Goal: Contribute content: Contribute content

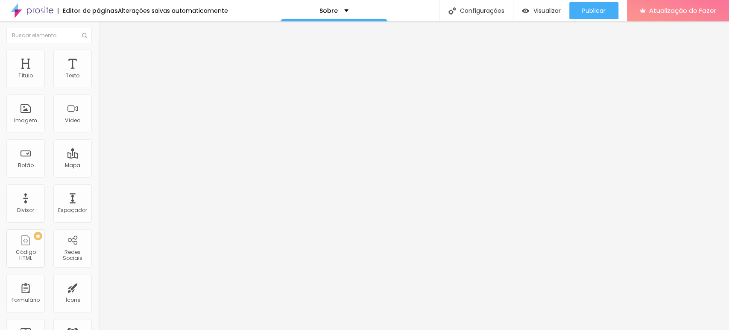
click at [149, 296] on div at bounding box center [364, 335] width 729 height 0
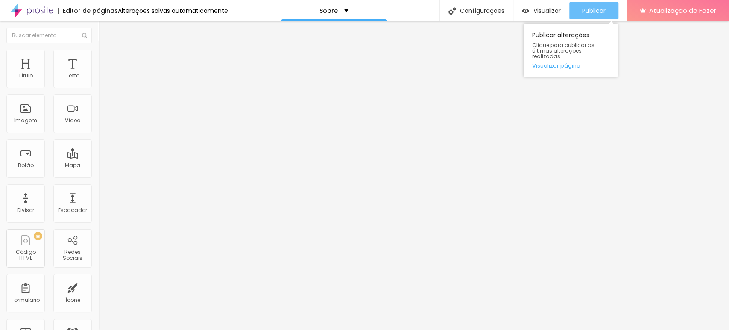
click at [595, 6] on font "Publicar" at bounding box center [593, 10] width 23 height 9
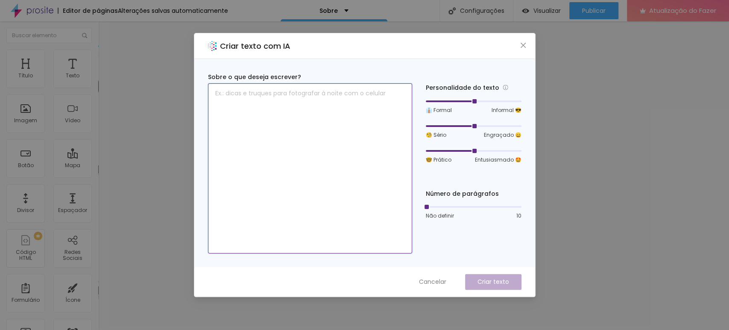
click at [308, 99] on textarea at bounding box center [310, 168] width 204 height 170
click at [525, 46] on icon "fechar" at bounding box center [523, 45] width 7 height 7
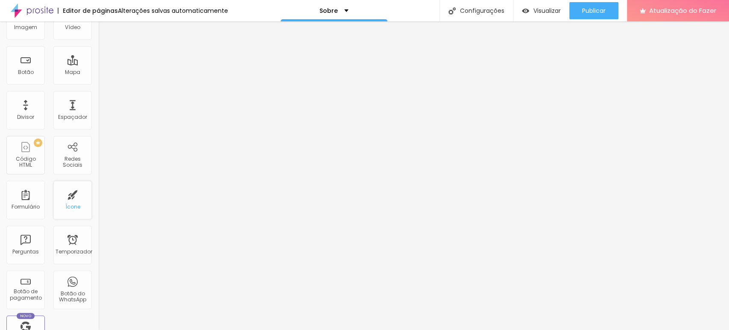
scroll to position [95, 0]
click at [34, 71] on div "Botão" at bounding box center [25, 63] width 38 height 38
click at [31, 69] on font "Botão" at bounding box center [26, 70] width 16 height 7
click at [26, 63] on div "Botão" at bounding box center [25, 63] width 38 height 38
click at [20, 70] on font "Botão" at bounding box center [26, 70] width 16 height 7
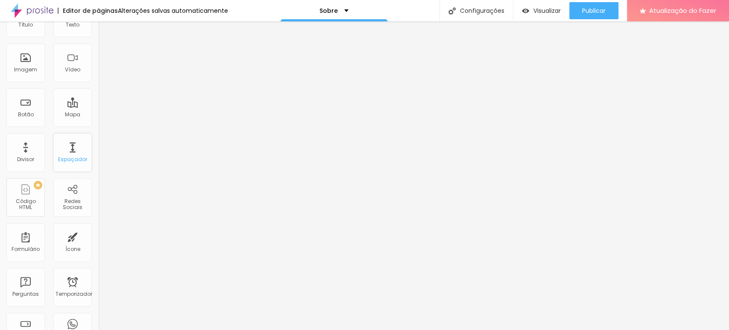
scroll to position [0, 0]
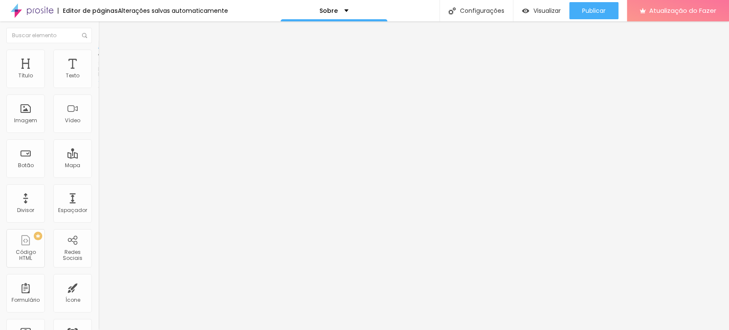
click at [98, 78] on font "Encaixotado" at bounding box center [114, 73] width 33 height 7
click at [106, 60] on font "Avançado" at bounding box center [120, 63] width 28 height 7
click at [98, 56] on li "Estilo" at bounding box center [147, 54] width 98 height 9
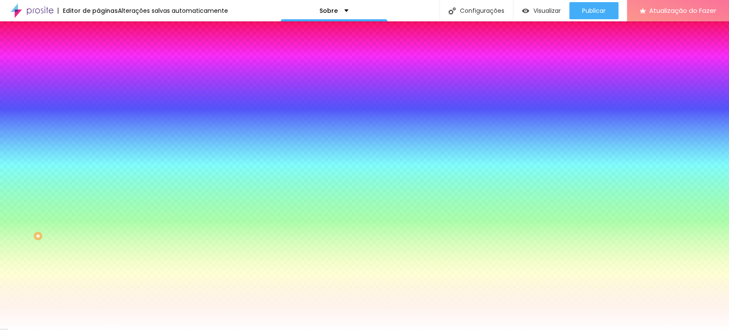
click at [98, 58] on img at bounding box center [102, 62] width 8 height 8
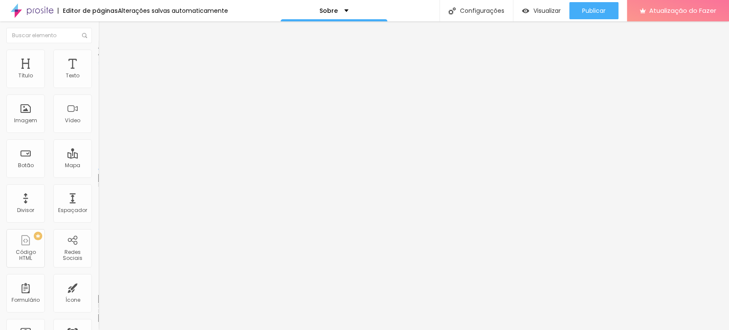
click at [106, 50] on font "Conteúdo" at bounding box center [119, 46] width 26 height 7
click at [98, 78] on font "Encaixotado" at bounding box center [114, 73] width 33 height 7
click at [98, 91] on font "Completo" at bounding box center [111, 87] width 26 height 7
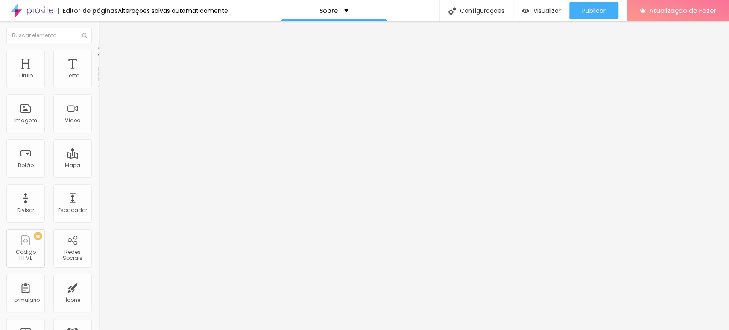
click at [98, 83] on font "Encaixotado" at bounding box center [114, 79] width 33 height 7
click at [98, 91] on font "Completo" at bounding box center [111, 87] width 26 height 7
click at [98, 80] on input "Click me" at bounding box center [149, 76] width 103 height 9
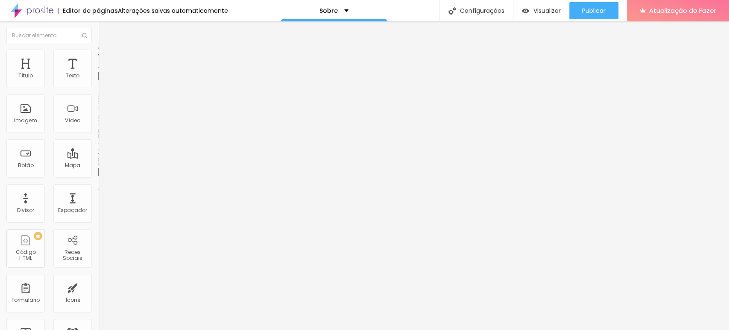
click at [98, 80] on input "Click me" at bounding box center [149, 76] width 103 height 9
click at [98, 129] on div "Tamanho" at bounding box center [147, 125] width 98 height 5
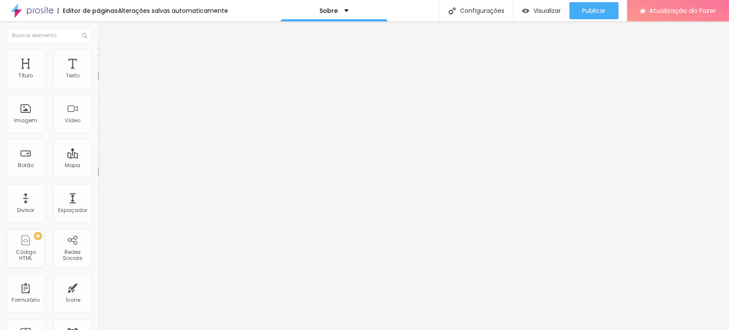
click at [98, 176] on input "https://" at bounding box center [149, 171] width 103 height 9
click at [98, 80] on input "text" at bounding box center [149, 76] width 103 height 9
type input "(19)99773-2390"
type input "19997732390"
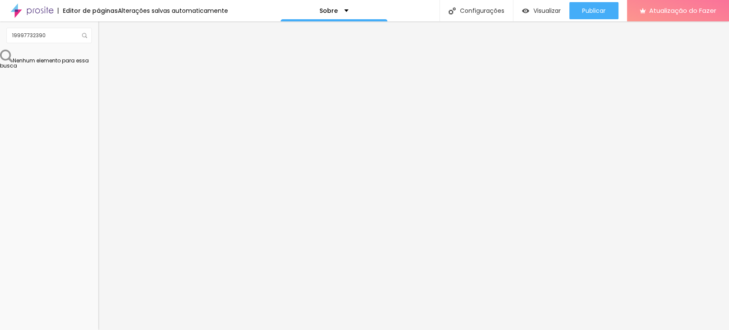
click at [98, 78] on font "Completo" at bounding box center [111, 73] width 26 height 7
click at [98, 56] on li "Estilo" at bounding box center [147, 54] width 98 height 9
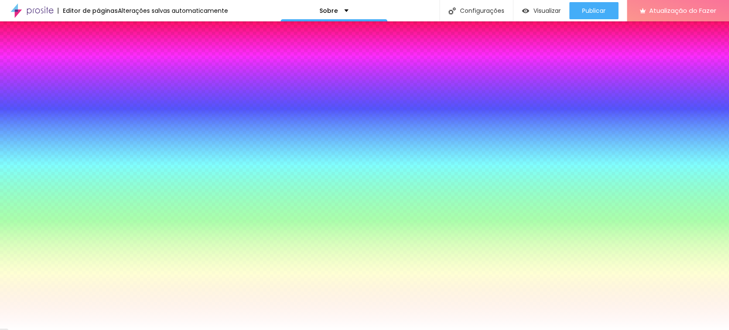
click at [98, 50] on li "Conteúdo" at bounding box center [147, 45] width 98 height 9
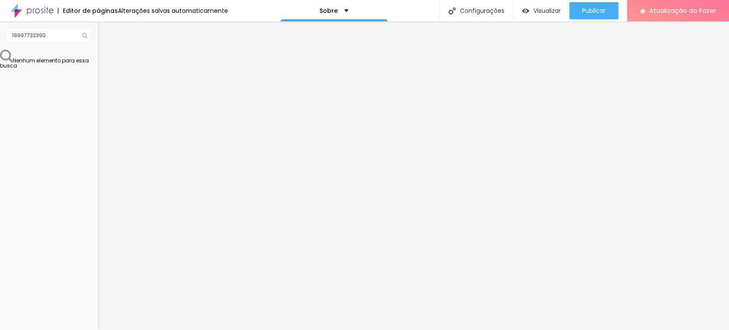
click at [46, 68] on div "Nenhum elemento para essa busca" at bounding box center [49, 59] width 98 height 19
click at [65, 41] on input "19997732390" at bounding box center [48, 35] width 85 height 15
type input "inst"
click at [31, 69] on font "Redes Sociais" at bounding box center [26, 75] width 20 height 13
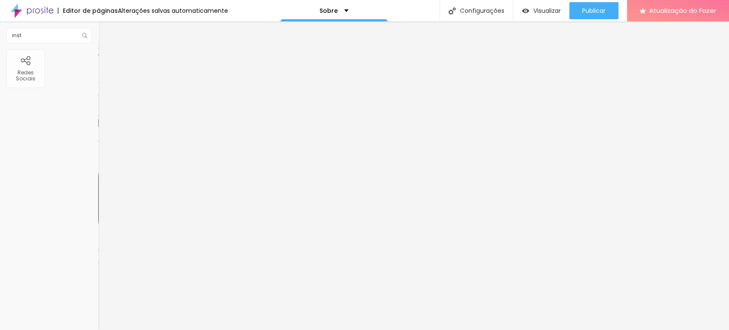
click at [98, 86] on img at bounding box center [101, 89] width 6 height 6
click at [98, 87] on div "Instagram" at bounding box center [147, 126] width 98 height 118
click at [98, 173] on div "Instagram" at bounding box center [147, 175] width 98 height 5
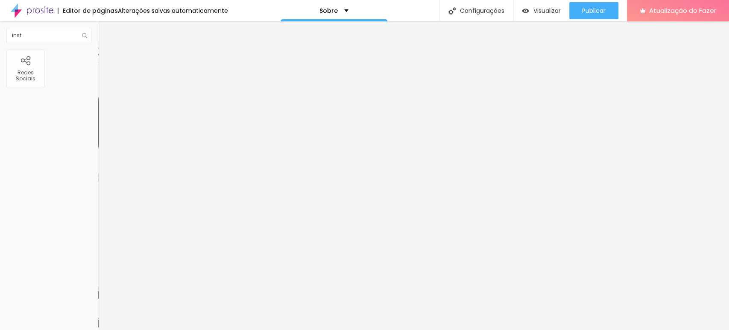
click at [98, 171] on font "Instagram" at bounding box center [112, 174] width 28 height 7
click at [98, 82] on div "Instagram Rede social TikTok Endereço URL https:// Abrir em uma nova aba" at bounding box center [147, 196] width 98 height 259
click at [98, 171] on font "Instagram" at bounding box center [112, 174] width 28 height 7
click at [98, 290] on input "https://" at bounding box center [149, 294] width 103 height 9
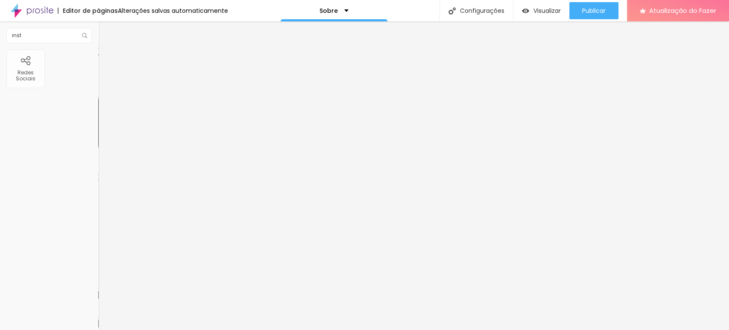
click at [98, 290] on input "https://" at bounding box center [149, 294] width 103 height 9
paste input "https://www.instagram.com/matheussantosphoto/"
type input "https://https://www.instagram.com/matheussantosphoto/"
click at [102, 319] on font "+ Adicionar Ícone" at bounding box center [125, 322] width 47 height 7
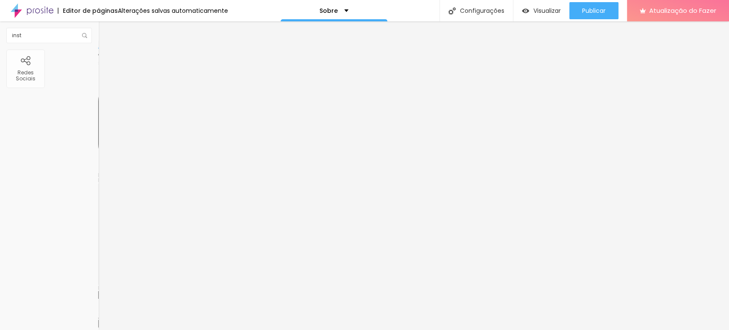
scroll to position [0, 0]
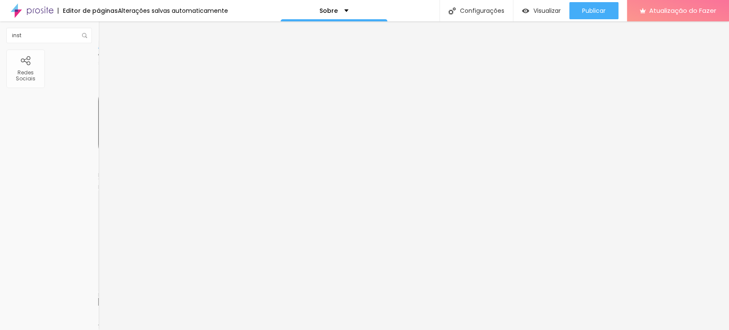
click at [98, 103] on div "Instagram Rede social TikTok Endereço URL https://https://www.instagram.com/mat…" at bounding box center [147, 323] width 98 height 512
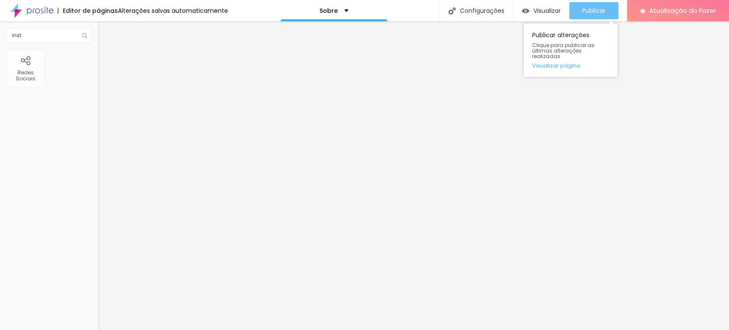
click at [572, 18] on button "Publicar" at bounding box center [593, 10] width 49 height 17
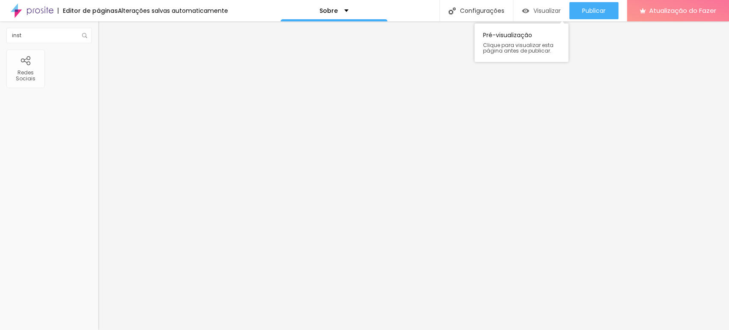
click at [539, 12] on font "Visualizar" at bounding box center [546, 10] width 27 height 9
click at [98, 78] on font "Encaixotado" at bounding box center [114, 73] width 33 height 7
click at [106, 59] on font "Estilo" at bounding box center [112, 55] width 13 height 7
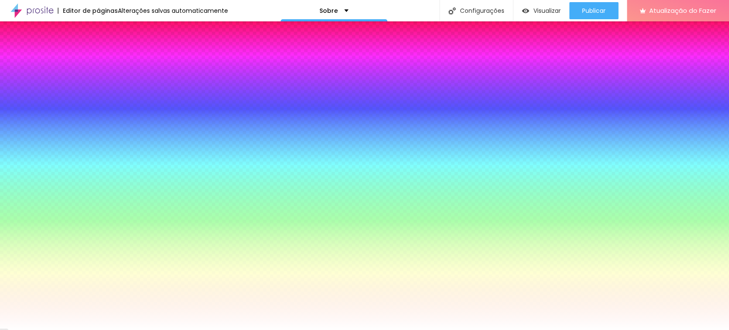
click at [98, 58] on li "Avançado" at bounding box center [147, 62] width 98 height 9
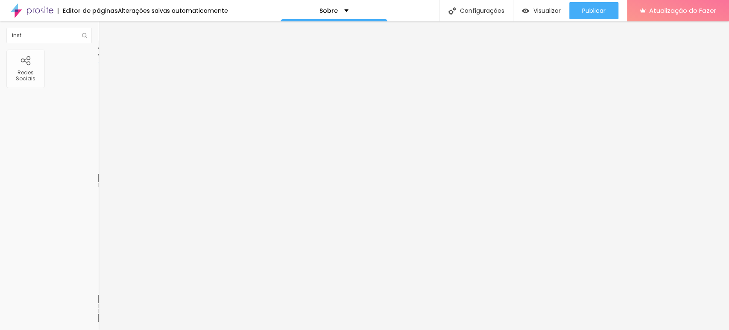
click at [106, 50] on font "Conteúdo" at bounding box center [119, 46] width 26 height 7
click at [340, 14] on div "Sobre" at bounding box center [334, 10] width 107 height 21
click at [292, 37] on link "Sobre" at bounding box center [282, 32] width 19 height 9
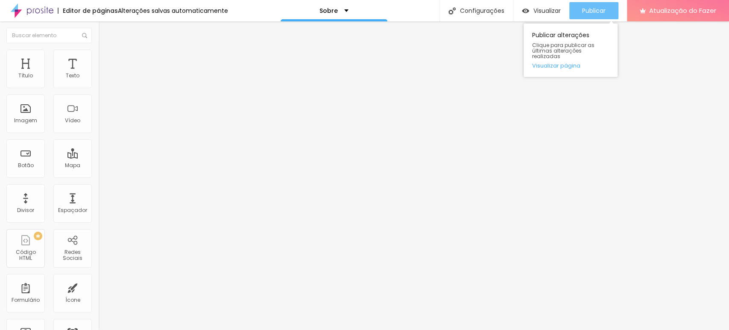
click at [584, 7] on font "Publicar" at bounding box center [593, 10] width 23 height 9
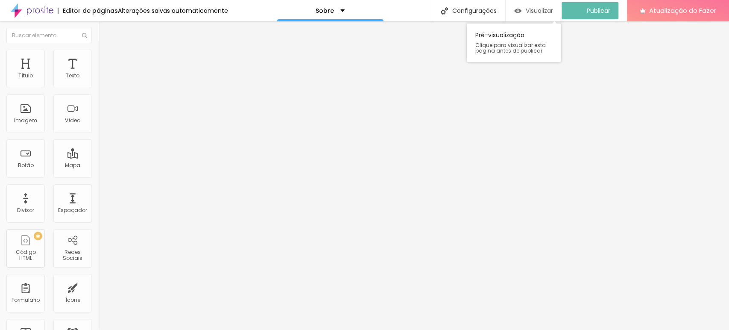
click at [534, 12] on font "Visualizar" at bounding box center [539, 10] width 27 height 9
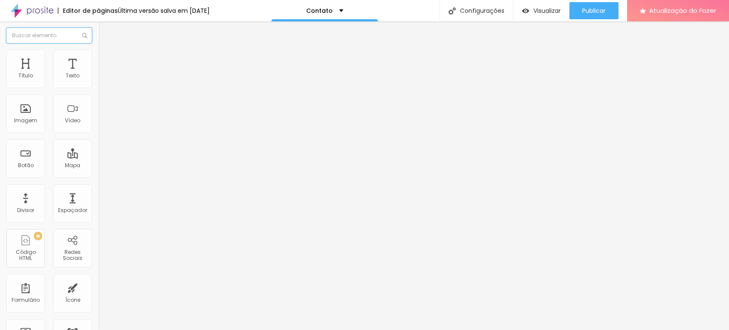
click at [48, 38] on input "text" at bounding box center [48, 35] width 85 height 15
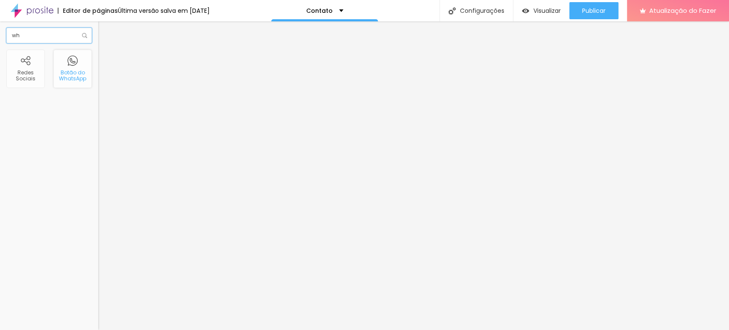
type input "wh"
click at [98, 80] on input "text" at bounding box center [149, 76] width 103 height 9
type input "(19)99773-2390"
click at [105, 30] on img "button" at bounding box center [108, 31] width 7 height 7
click at [54, 44] on div "wh" at bounding box center [49, 35] width 98 height 28
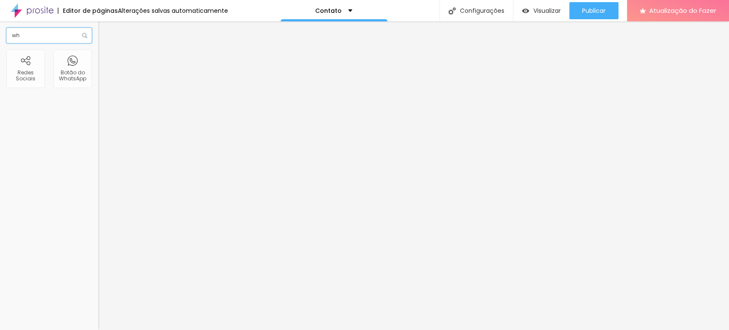
click at [54, 40] on input "wh" at bounding box center [48, 35] width 85 height 15
type input "w"
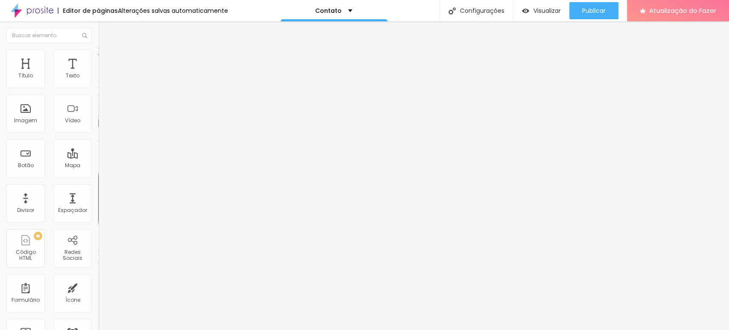
click at [98, 86] on img at bounding box center [101, 89] width 6 height 6
click at [98, 86] on div "Instagram" at bounding box center [147, 126] width 98 height 118
click at [98, 290] on input "https://" at bounding box center [149, 294] width 103 height 9
paste input "https://www.instagram.com/matheussantosphoto/"
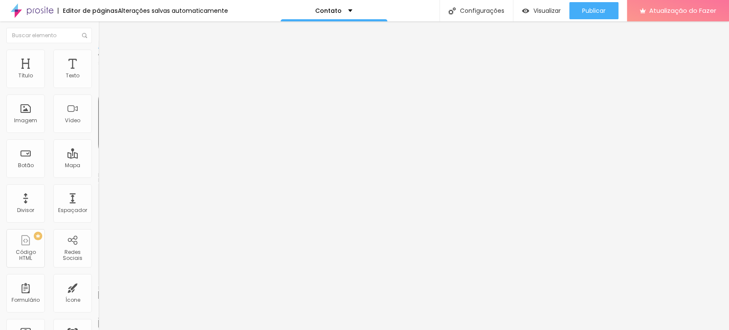
scroll to position [0, 85]
type input "https://https://www.instagram.com/matheussantosphoto/"
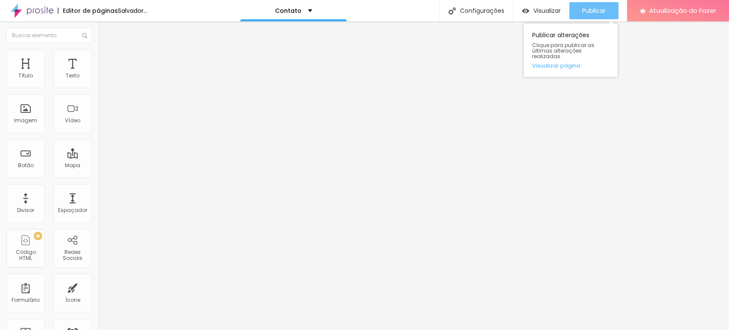
click at [582, 18] on div "Publicar" at bounding box center [593, 10] width 23 height 17
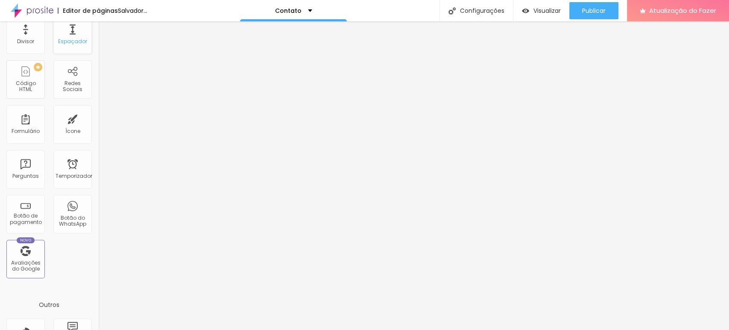
scroll to position [190, 0]
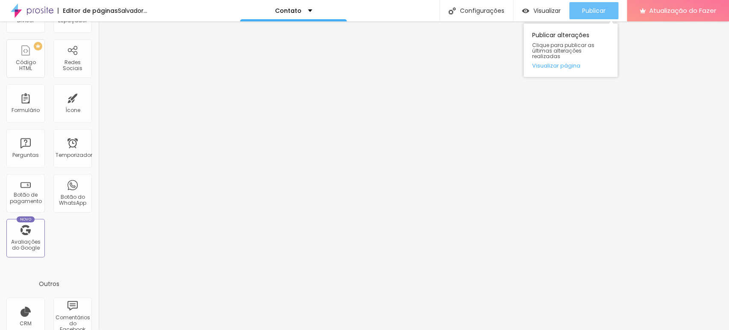
click at [594, 15] on font "Publicar" at bounding box center [593, 10] width 23 height 9
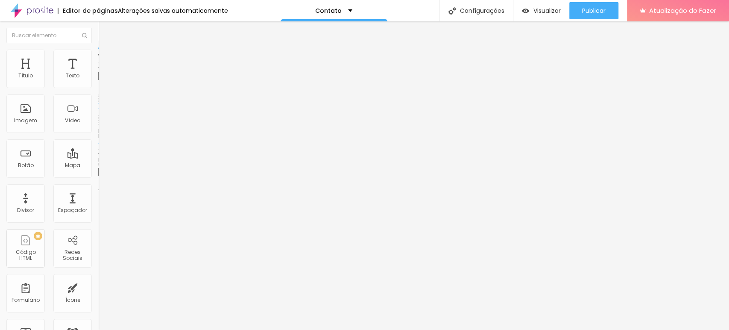
click at [98, 80] on input "Click me" at bounding box center [149, 76] width 103 height 9
type input "Orçamentos"
click at [98, 152] on div "Link" at bounding box center [147, 157] width 98 height 10
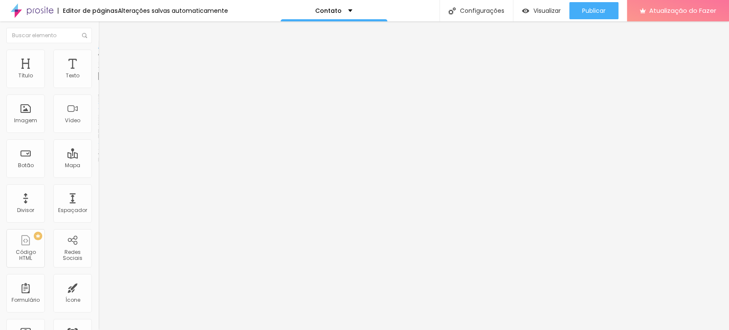
click at [98, 152] on div "Link" at bounding box center [147, 157] width 98 height 10
click at [98, 173] on input "https://" at bounding box center [149, 171] width 103 height 9
paste input "[URL][DOMAIN_NAME]"
type input "https://[URL][DOMAIN_NAME]"
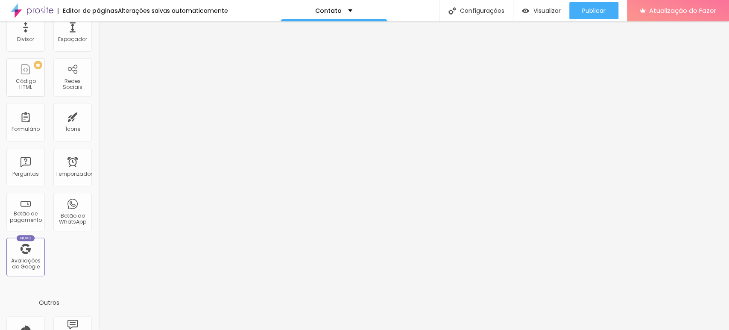
scroll to position [246, 0]
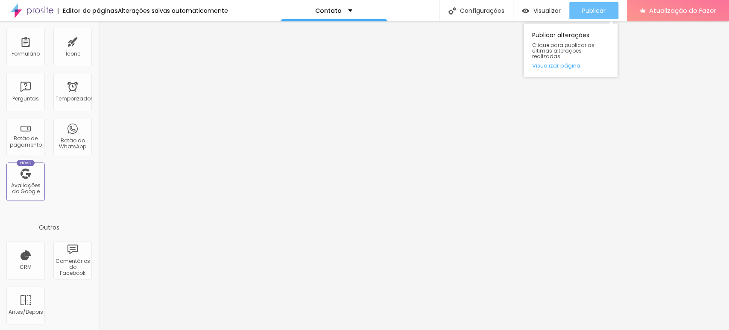
click at [578, 6] on button "Publicar" at bounding box center [593, 10] width 49 height 17
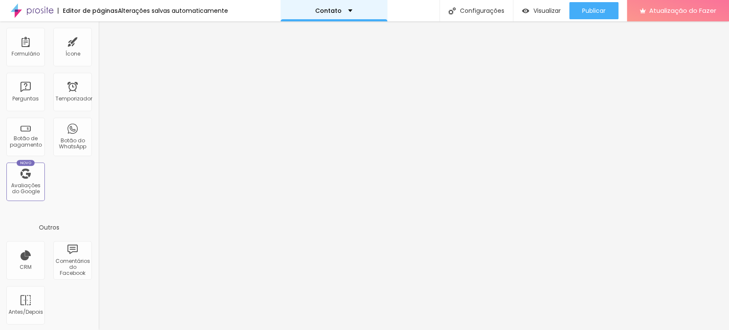
click at [341, 6] on div "Contato" at bounding box center [334, 10] width 107 height 21
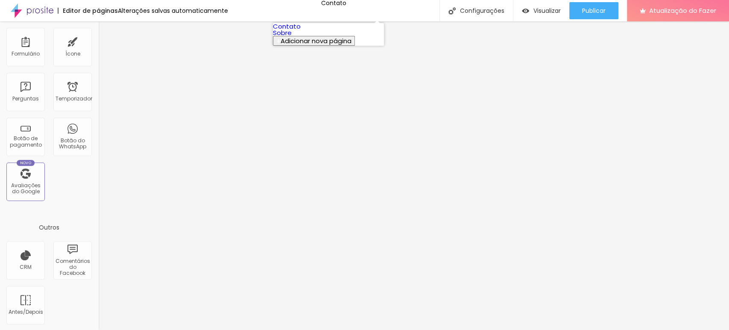
click at [292, 37] on link "Sobre" at bounding box center [282, 32] width 19 height 9
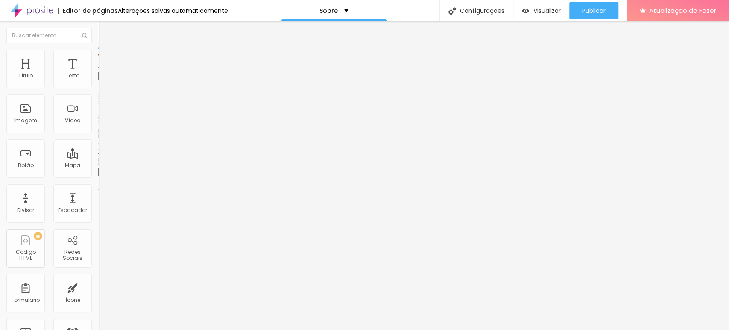
click at [98, 80] on input "Click me" at bounding box center [149, 76] width 103 height 9
type input "Orçamentos"
click at [98, 176] on input "https://" at bounding box center [149, 171] width 103 height 9
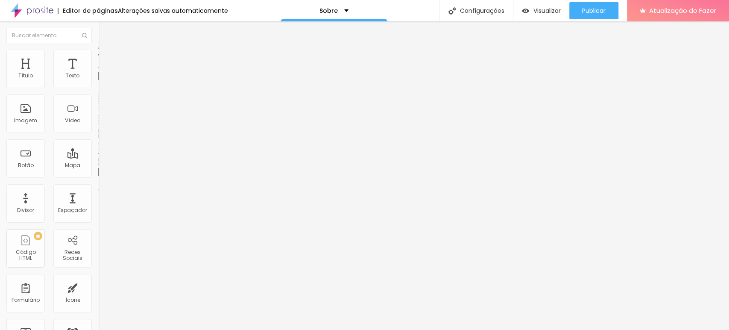
paste input "[URL][DOMAIN_NAME]"
type input "https://[URL][DOMAIN_NAME]"
click at [98, 102] on img at bounding box center [101, 99] width 6 height 6
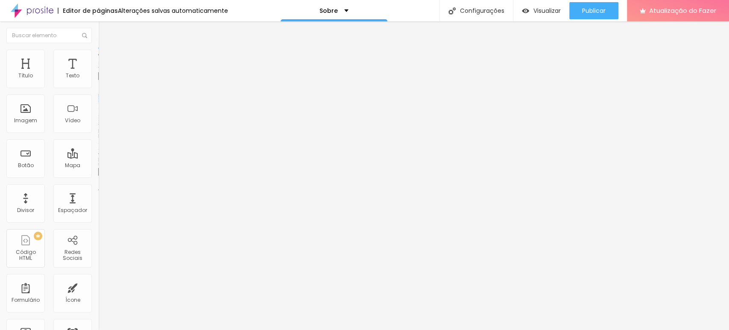
click at [98, 110] on div at bounding box center [147, 106] width 98 height 7
click at [106, 59] on font "Estilo" at bounding box center [112, 55] width 13 height 7
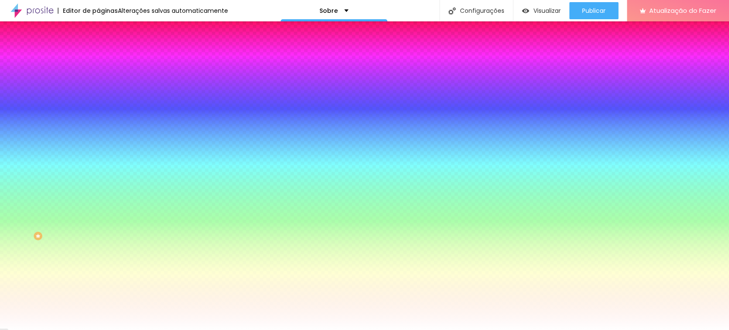
click at [98, 82] on div at bounding box center [147, 82] width 98 height 0
drag, startPoint x: 75, startPoint y: 104, endPoint x: 76, endPoint y: 90, distance: 14.5
click at [98, 90] on div "Cor de fundo Voltar ao padrão #FFFFFF" at bounding box center [147, 78] width 98 height 23
click at [98, 82] on div at bounding box center [147, 82] width 98 height 0
drag, startPoint x: 55, startPoint y: 107, endPoint x: 4, endPoint y: 93, distance: 52.9
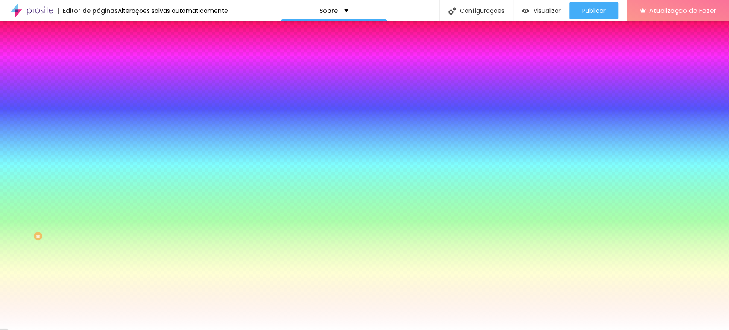
click at [98, 93] on div "Cor de fundo Voltar ao padrão #FFFFFF Tipografia Voltar ao padrão Borda Voltar …" at bounding box center [147, 206] width 98 height 279
click at [98, 82] on div at bounding box center [147, 82] width 98 height 0
click at [74, 119] on div at bounding box center [364, 165] width 729 height 330
type input "#858BF6"
drag, startPoint x: 61, startPoint y: 116, endPoint x: 38, endPoint y: 99, distance: 29.0
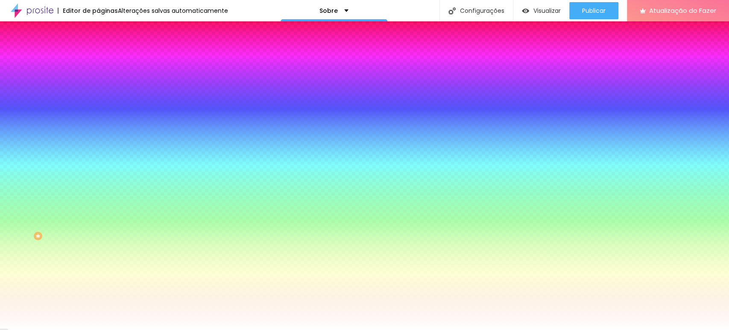
click at [38, 99] on div at bounding box center [364, 165] width 729 height 330
click at [98, 84] on input "#858BF6" at bounding box center [149, 86] width 103 height 9
click at [98, 106] on button "button" at bounding box center [104, 109] width 12 height 9
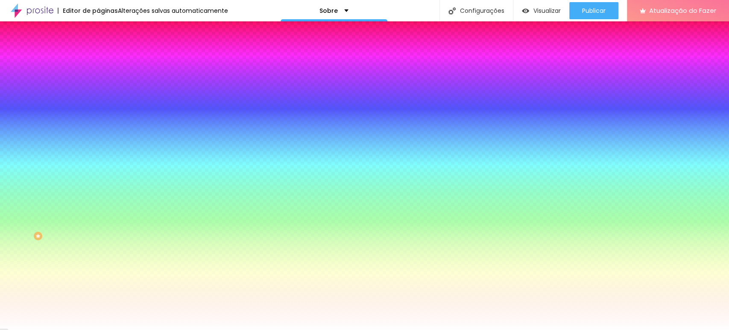
drag, startPoint x: 154, startPoint y: 141, endPoint x: 154, endPoint y: 135, distance: 6.0
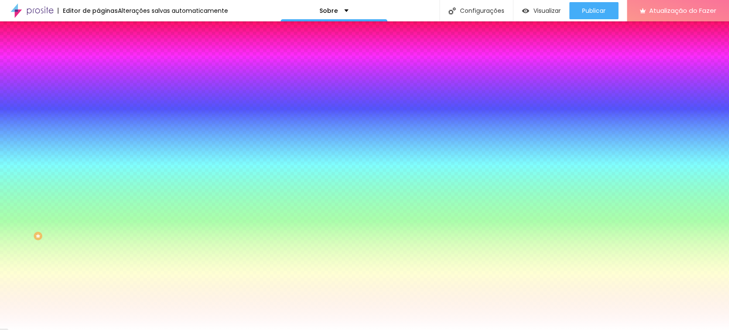
drag, startPoint x: 161, startPoint y: 145, endPoint x: 158, endPoint y: 135, distance: 10.1
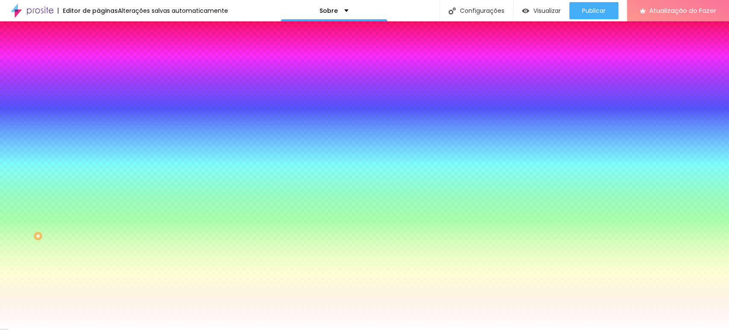
drag, startPoint x: 162, startPoint y: 139, endPoint x: 159, endPoint y: 143, distance: 4.5
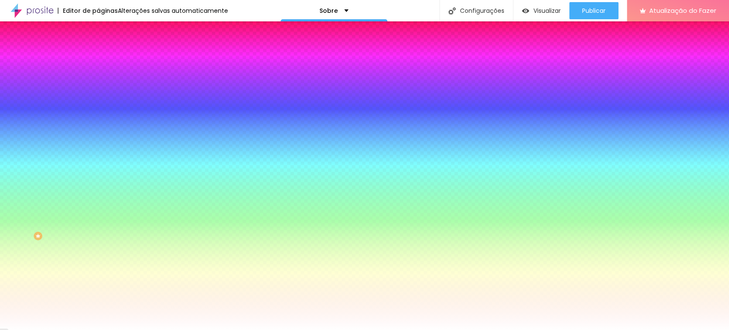
select select "Roboto"
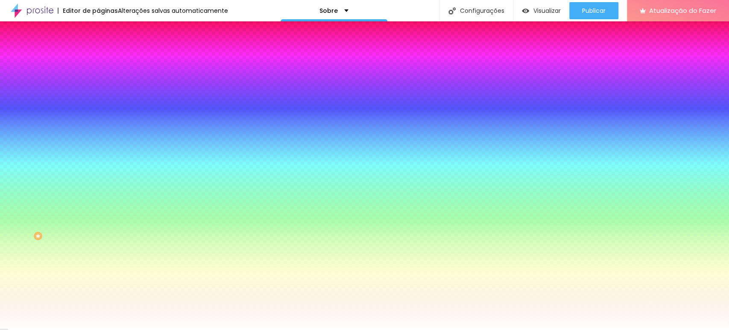
type input "0.9"
type input "3.5"
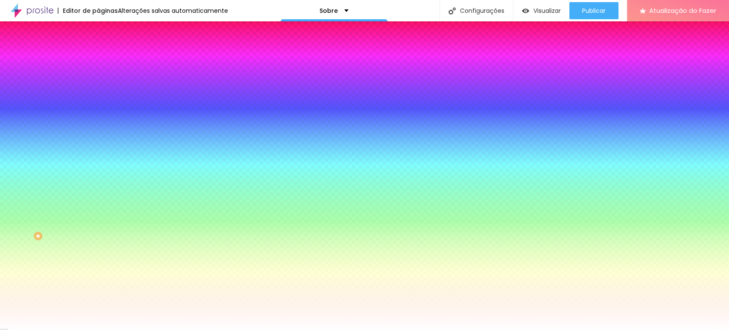
type input "3.6"
type input "3.7"
type input "3.9"
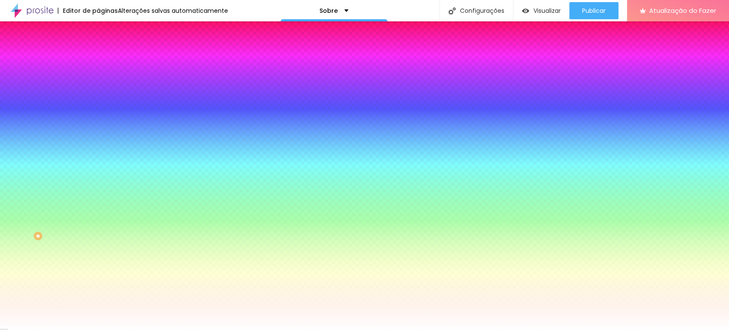
type input "3.9"
type input "4.7"
type input "5"
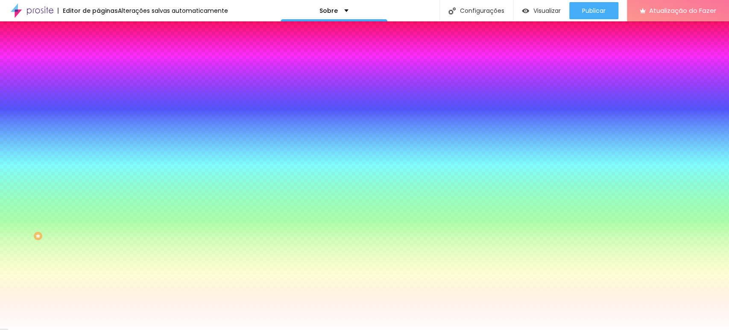
type input "5.7"
type input "6"
type input "6.2"
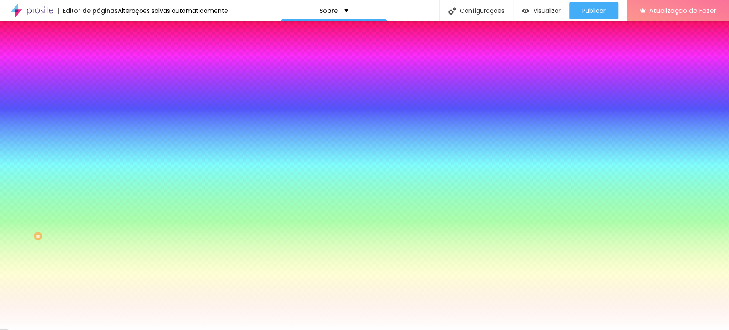
type input "6.2"
type input "5.3"
type input "4.5"
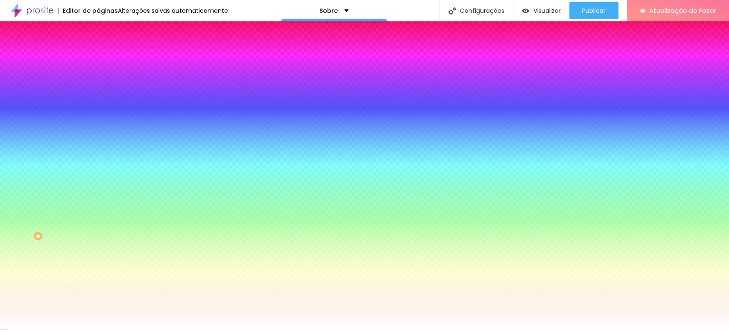
type input "4.3"
type input "3.9"
type input "3.7"
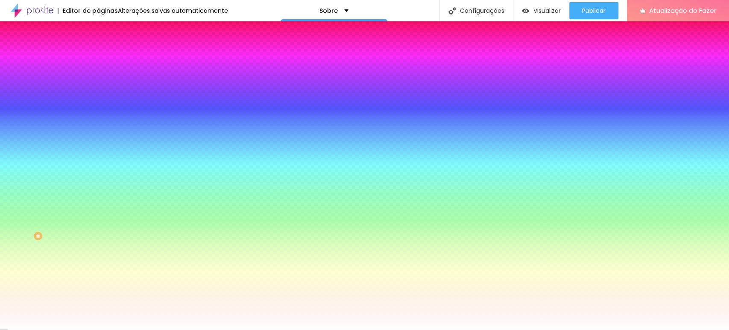
type input "3.7"
type input "3.5"
type input "3.4"
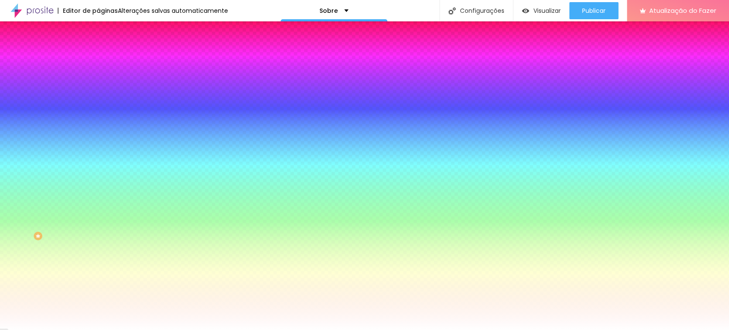
type input "3.2"
type input "3.1"
type input "2.8"
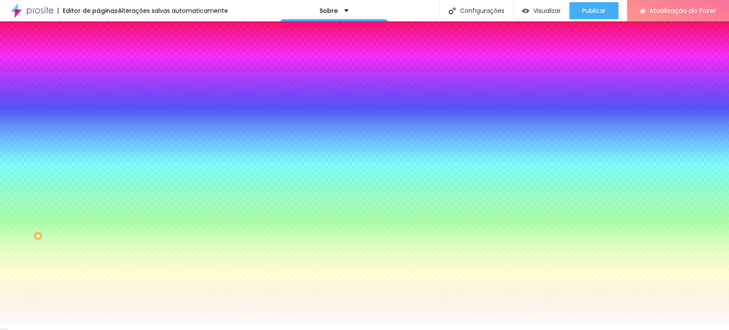
type input "2.8"
type input "2.7"
type input "2.6"
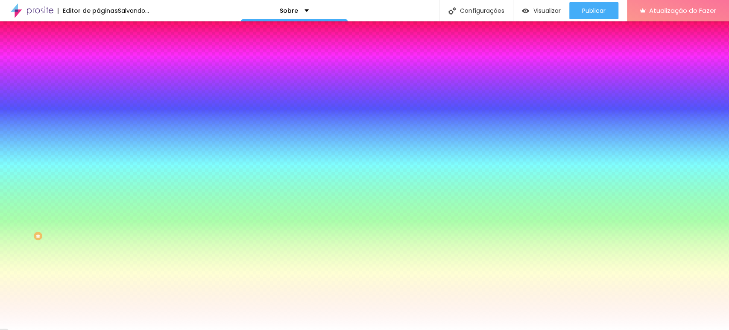
type input "2.5"
type input "2.1"
type input "1.5"
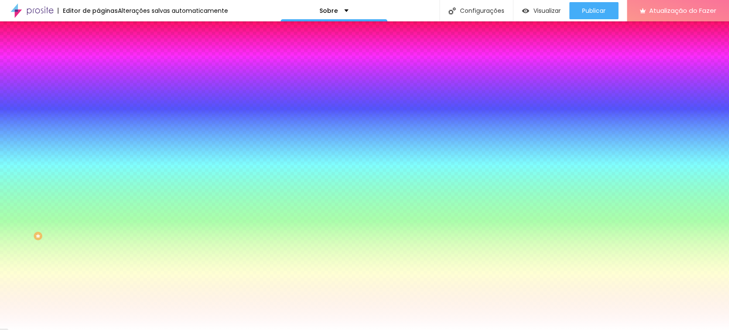
type input "1.5"
type input "1.4"
type input "1.3"
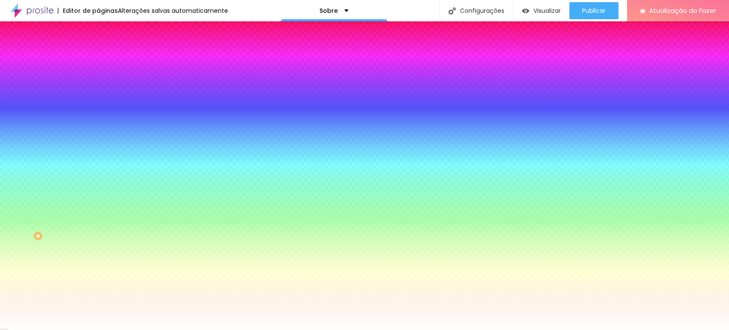
type input "1.3"
select select "AbrilFatface-Regular"
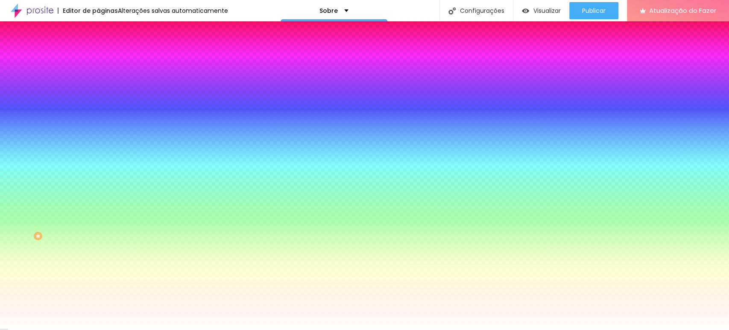
type input "1.6"
type input "1.4"
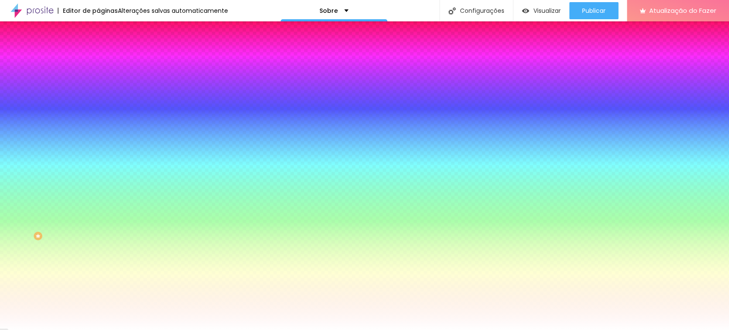
type input "1.4"
type input "0.2"
type input "0"
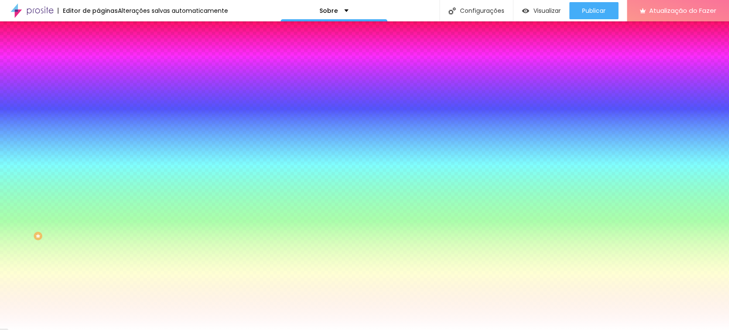
drag, startPoint x: 111, startPoint y: 185, endPoint x: 97, endPoint y: 187, distance: 14.3
type input "0"
click at [577, 329] on div at bounding box center [364, 330] width 729 height 0
click at [104, 103] on icon "button" at bounding box center [105, 100] width 3 height 6
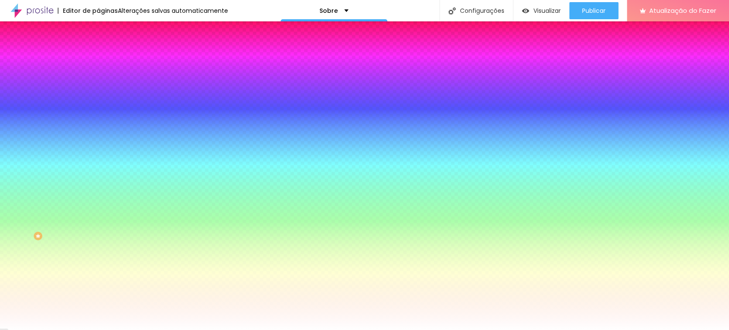
click at [98, 129] on button "button" at bounding box center [104, 133] width 12 height 9
type input "1"
type input "10"
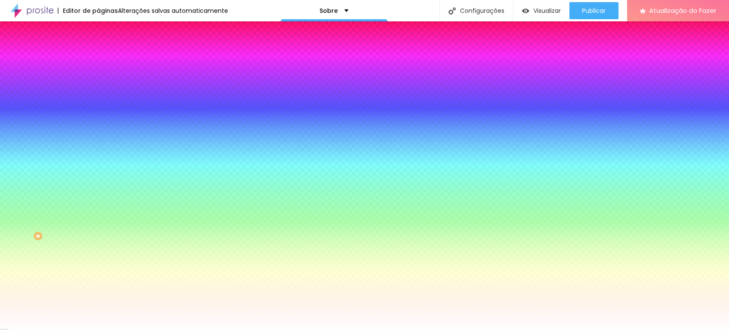
type input "12"
type input "13"
type input "15"
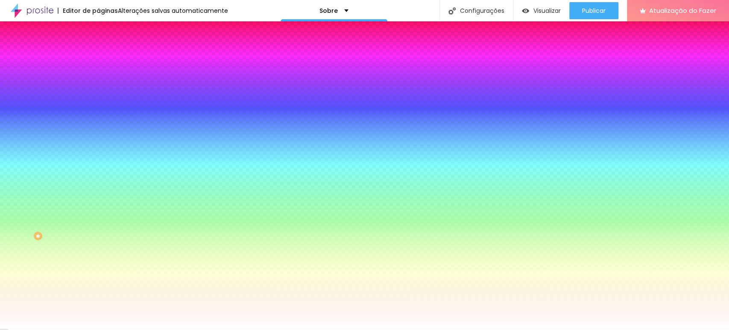
type input "15"
type input "16"
type input "17"
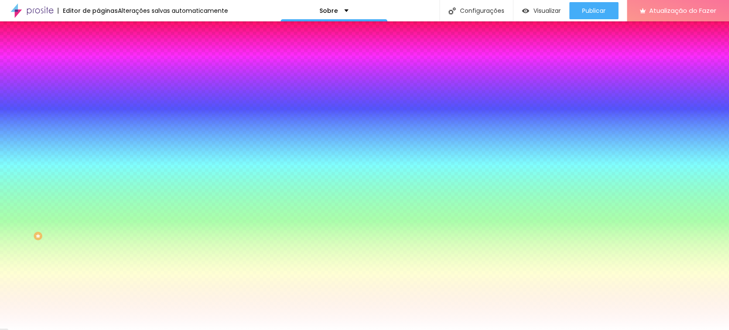
type input "18"
type input "20"
type input "21"
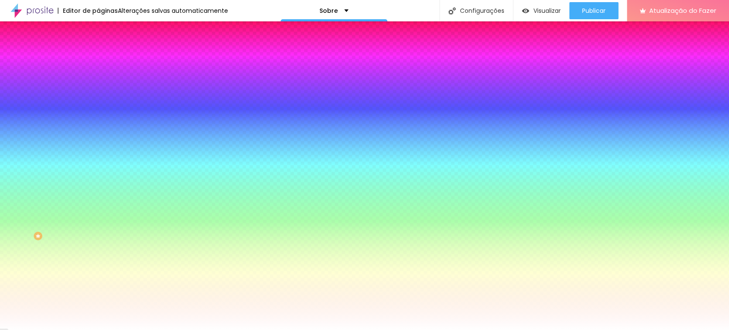
type input "21"
type input "22"
type input "29"
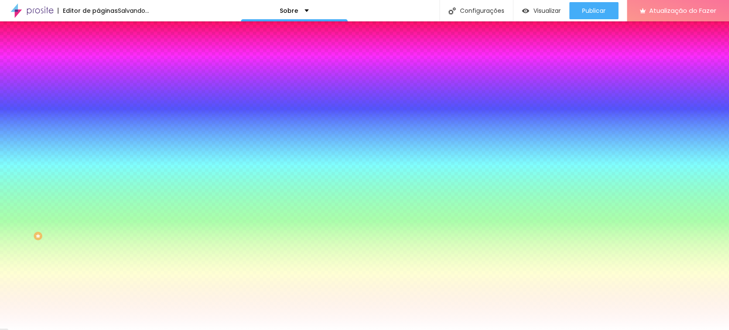
type input "30"
drag, startPoint x: 92, startPoint y: 157, endPoint x: 202, endPoint y: 161, distance: 109.4
type input "30"
type input "1"
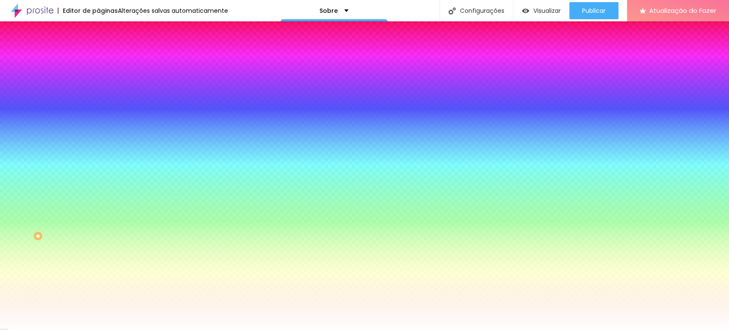
type input "1"
type input "2"
type input "3"
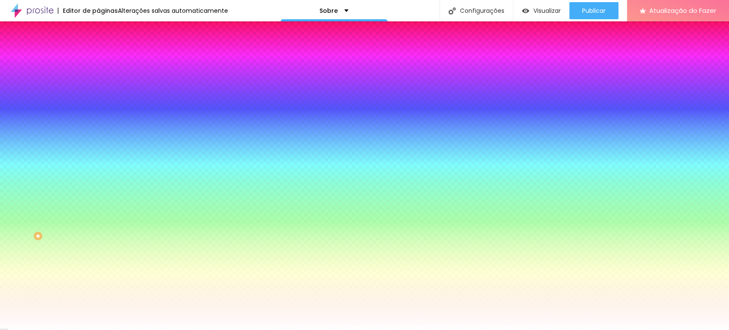
type input "4"
type input "5"
type input "4"
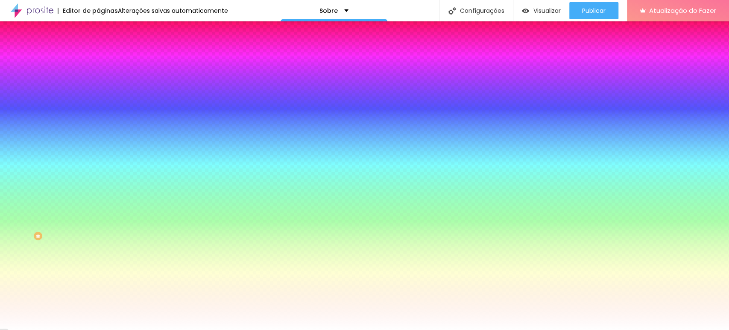
type input "4"
type input "3"
type input "2"
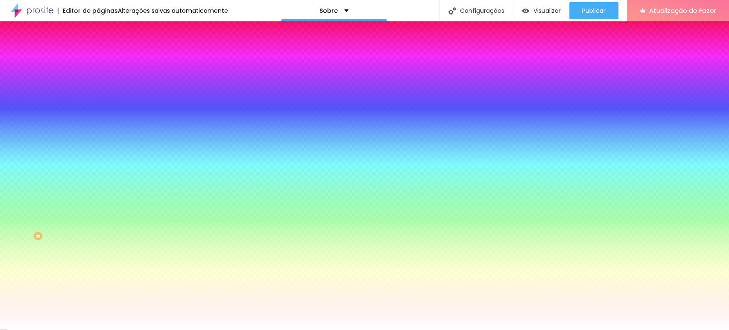
type input "1"
type input "0"
drag, startPoint x: 92, startPoint y: 181, endPoint x: 66, endPoint y: 193, distance: 29.1
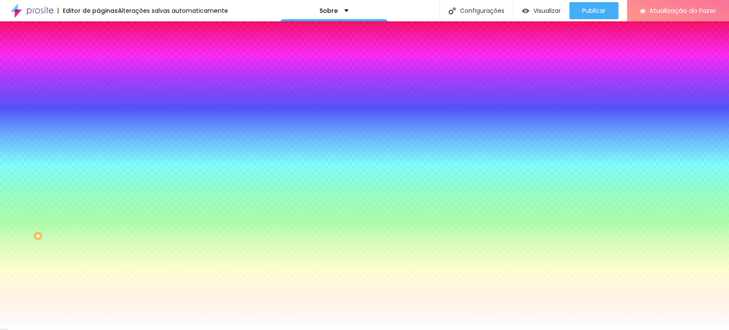
click at [327, 329] on div at bounding box center [364, 330] width 729 height 0
click at [98, 290] on div at bounding box center [147, 290] width 98 height 0
type input "#FF0000"
drag, startPoint x: 48, startPoint y: 206, endPoint x: 73, endPoint y: 190, distance: 29.0
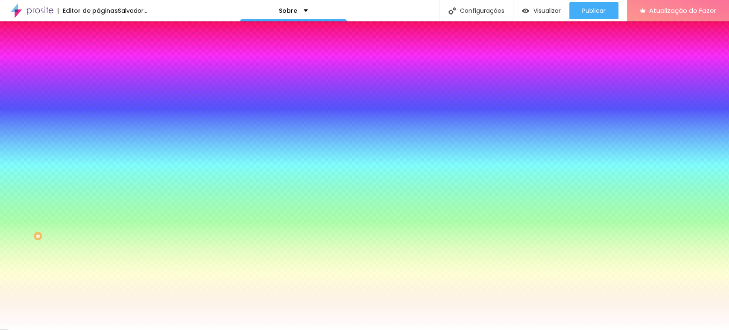
click at [98, 299] on div at bounding box center [147, 299] width 98 height 0
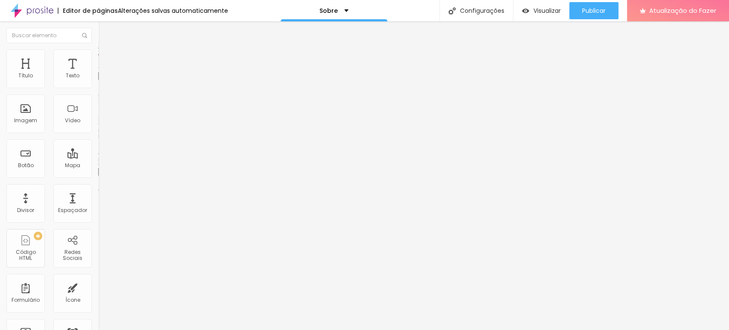
click at [106, 59] on font "Estilo" at bounding box center [112, 55] width 13 height 7
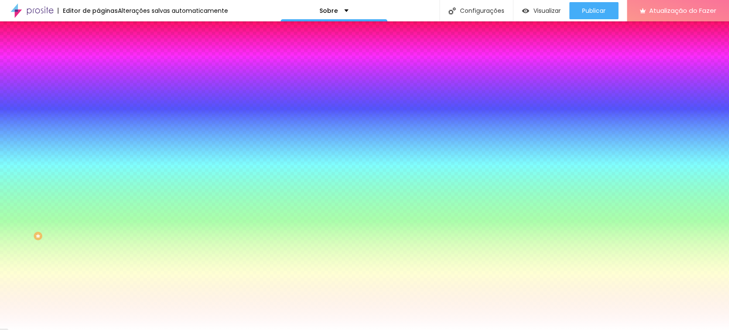
click at [98, 290] on input "#FF0000" at bounding box center [149, 294] width 103 height 9
paste input "A001B"
type input "#FA001B"
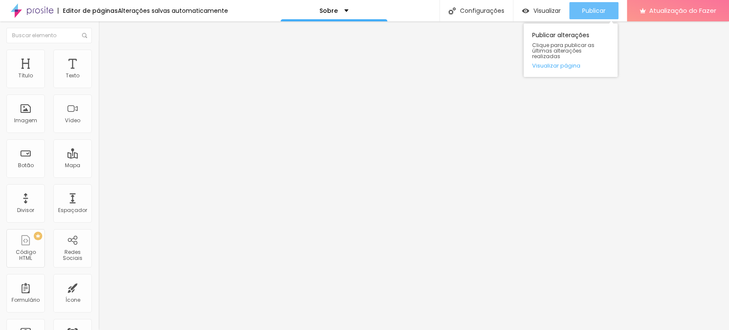
click at [585, 12] on font "Publicar" at bounding box center [593, 10] width 23 height 9
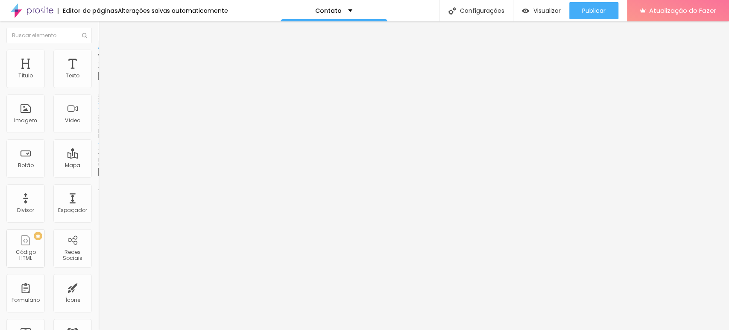
click at [98, 56] on li "Estilo" at bounding box center [147, 54] width 98 height 9
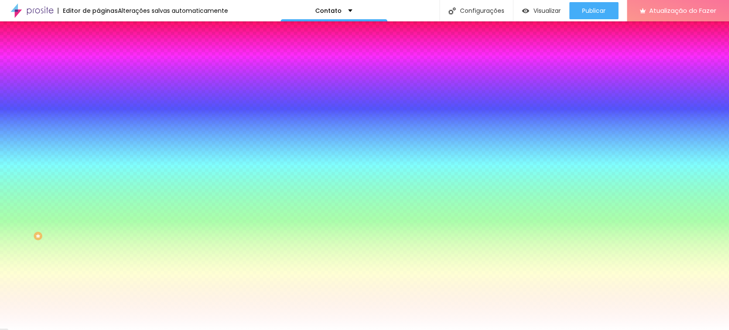
click at [98, 88] on input "#FFFFFF" at bounding box center [149, 86] width 103 height 9
paste input "858BF6"
click at [98, 88] on input "#858BF6" at bounding box center [149, 86] width 103 height 9
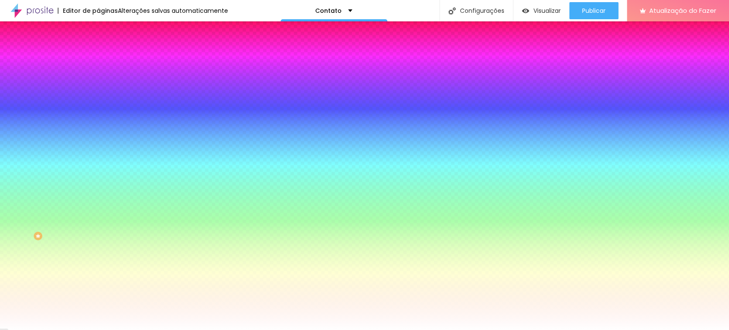
click at [98, 88] on input "#858BF6" at bounding box center [149, 86] width 103 height 9
paste input
type input "#858BF6"
click at [102, 110] on icon "button" at bounding box center [103, 111] width 2 height 2
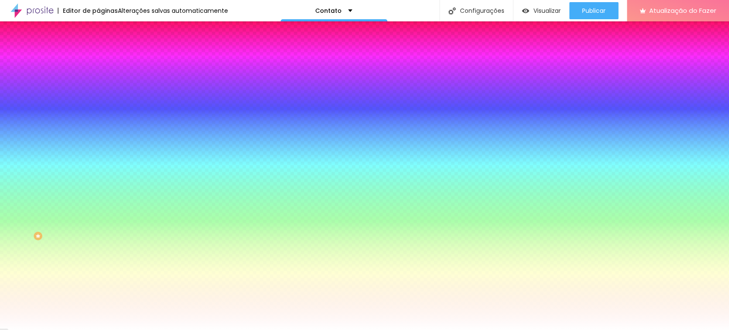
click at [630, 329] on div at bounding box center [364, 330] width 729 height 0
click at [98, 108] on button "button" at bounding box center [104, 109] width 12 height 9
click at [24, 329] on div at bounding box center [364, 330] width 729 height 0
click at [102, 133] on icon "button" at bounding box center [103, 134] width 2 height 2
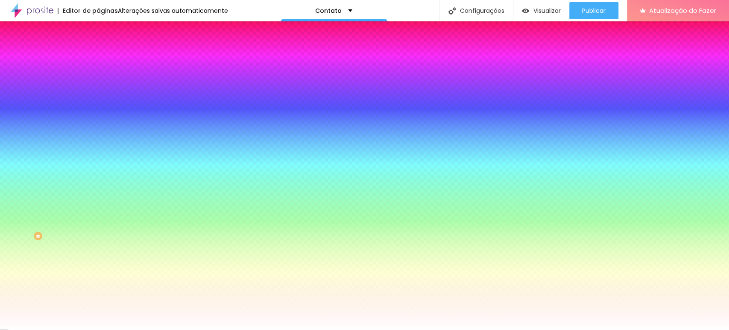
type input "13"
type input "27"
type input "29"
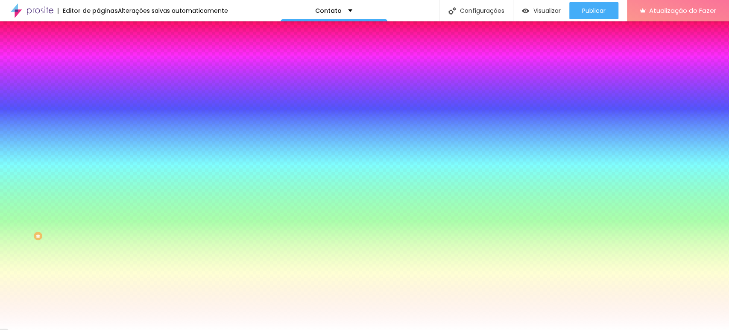
type input "29"
type input "30"
drag, startPoint x: 93, startPoint y: 157, endPoint x: 210, endPoint y: 158, distance: 117.0
type input "30"
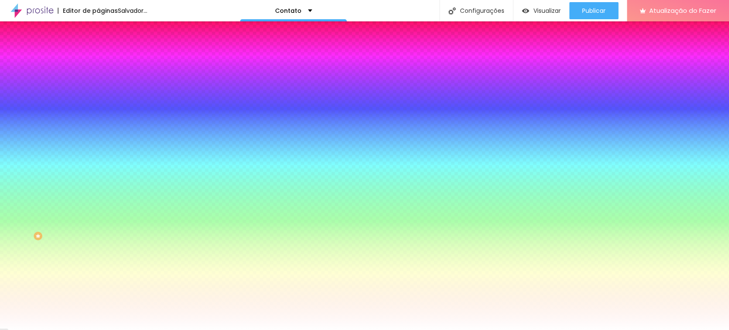
drag, startPoint x: 91, startPoint y: 181, endPoint x: 84, endPoint y: 182, distance: 7.3
click at [501, 329] on div at bounding box center [364, 330] width 729 height 0
click at [98, 290] on div at bounding box center [147, 290] width 98 height 0
drag, startPoint x: 54, startPoint y: 204, endPoint x: 71, endPoint y: 194, distance: 19.7
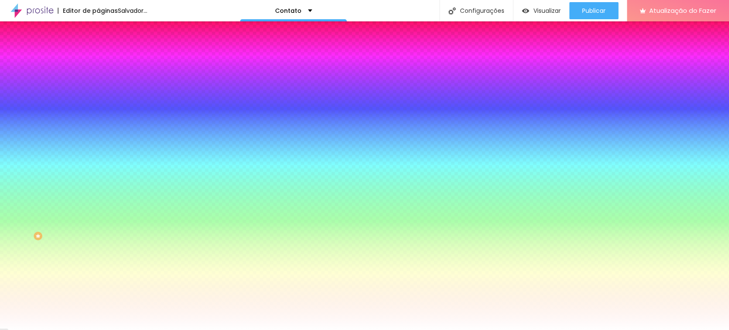
click at [98, 299] on div at bounding box center [147, 299] width 98 height 0
type input "#FA0004"
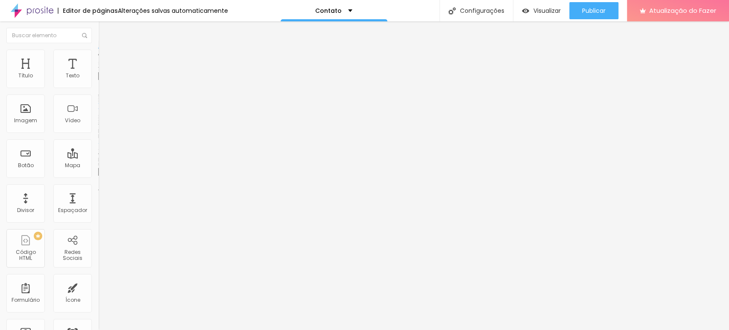
click at [98, 58] on li "Estilo" at bounding box center [147, 54] width 98 height 9
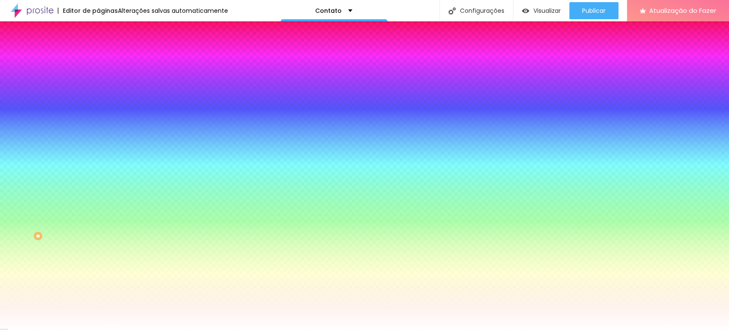
click at [98, 290] on input "#FA001B" at bounding box center [149, 294] width 103 height 9
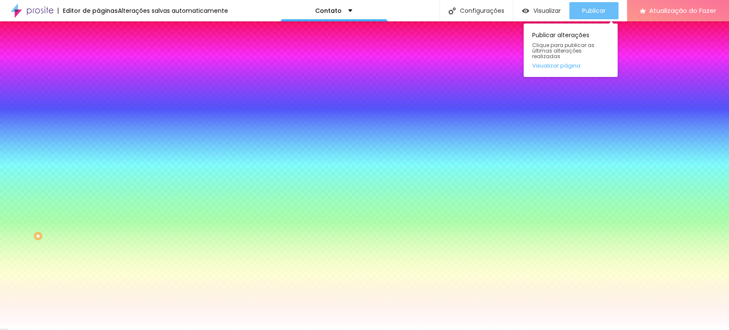
click at [582, 11] on font "Publicar" at bounding box center [593, 10] width 23 height 9
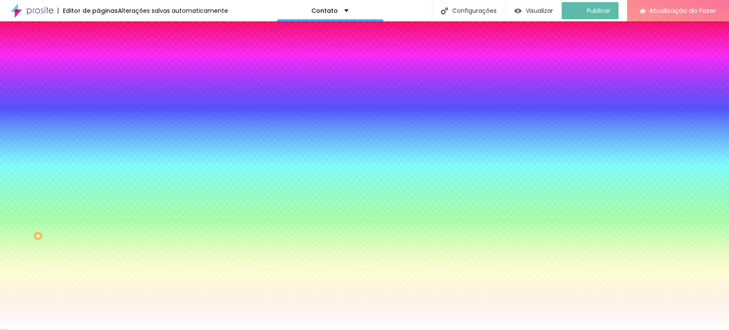
click at [98, 58] on img at bounding box center [102, 62] width 8 height 8
